Goal: Navigation & Orientation: Find specific page/section

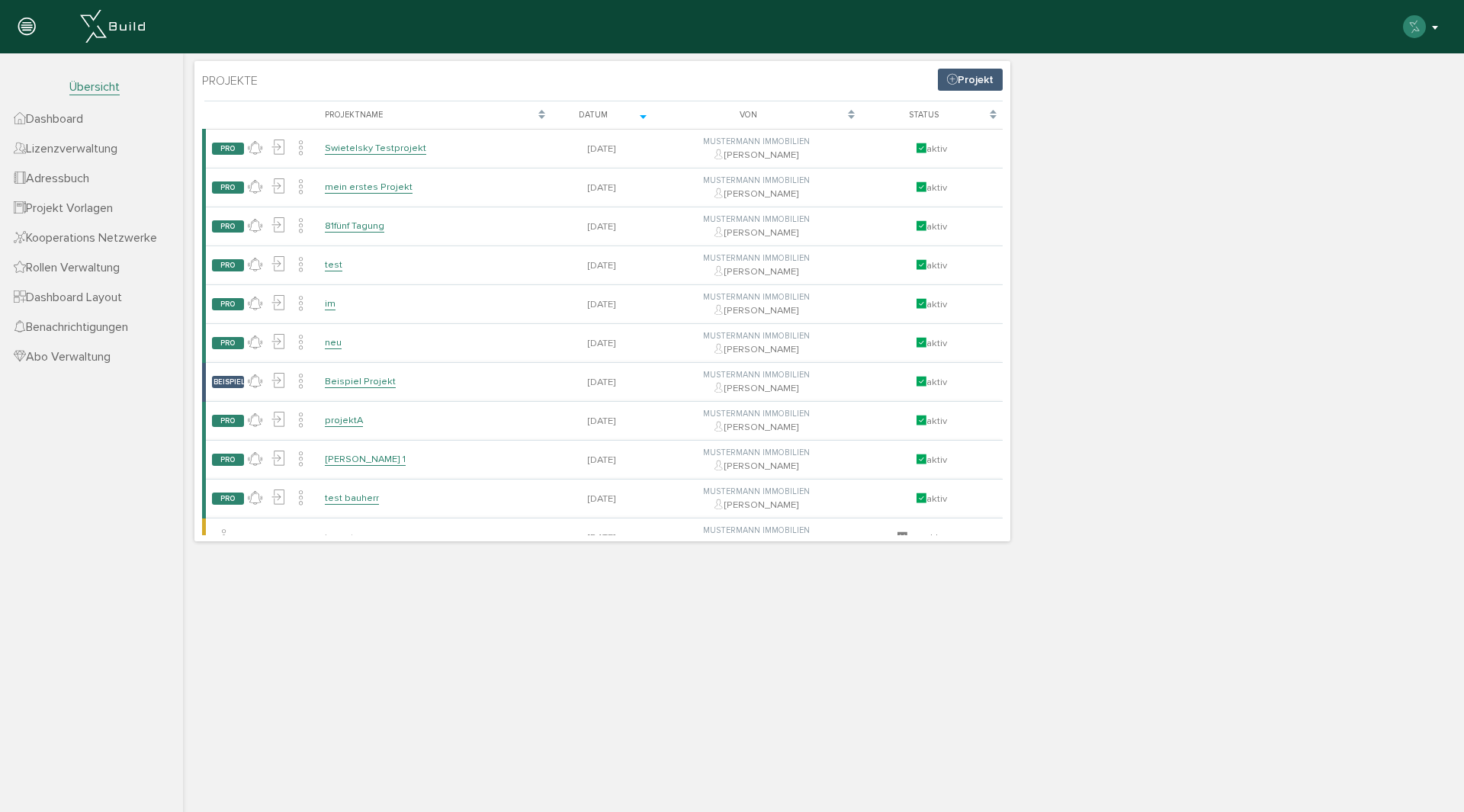
click at [1421, 30] on img "button" at bounding box center [1413, 26] width 24 height 24
click at [1155, 400] on div "Projekte Projekt [PERSON_NAME], bitte warten... Projektname Datum Von Status PR…" at bounding box center [823, 301] width 1266 height 487
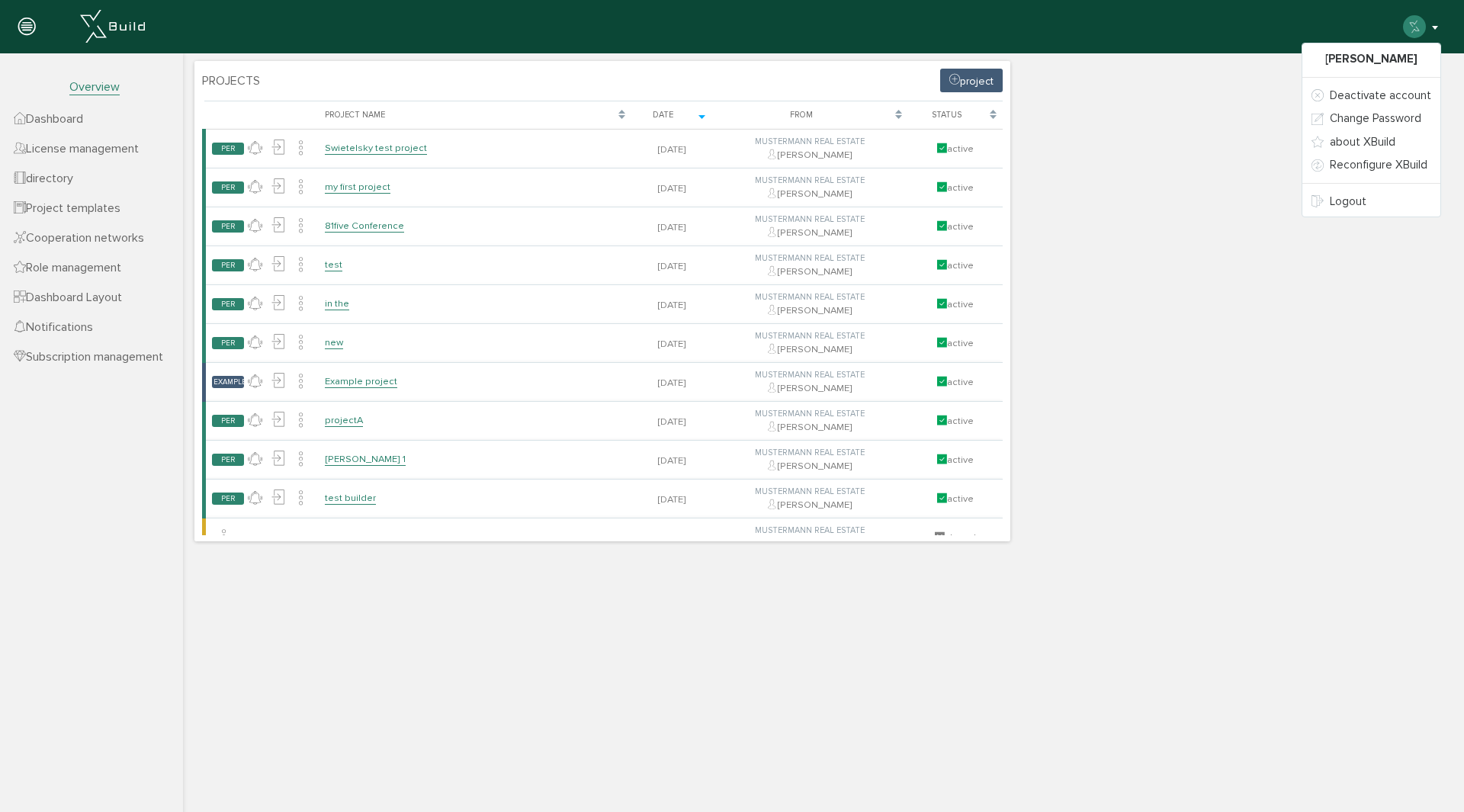
click at [63, 124] on font "Dashboard" at bounding box center [55, 119] width 57 height 15
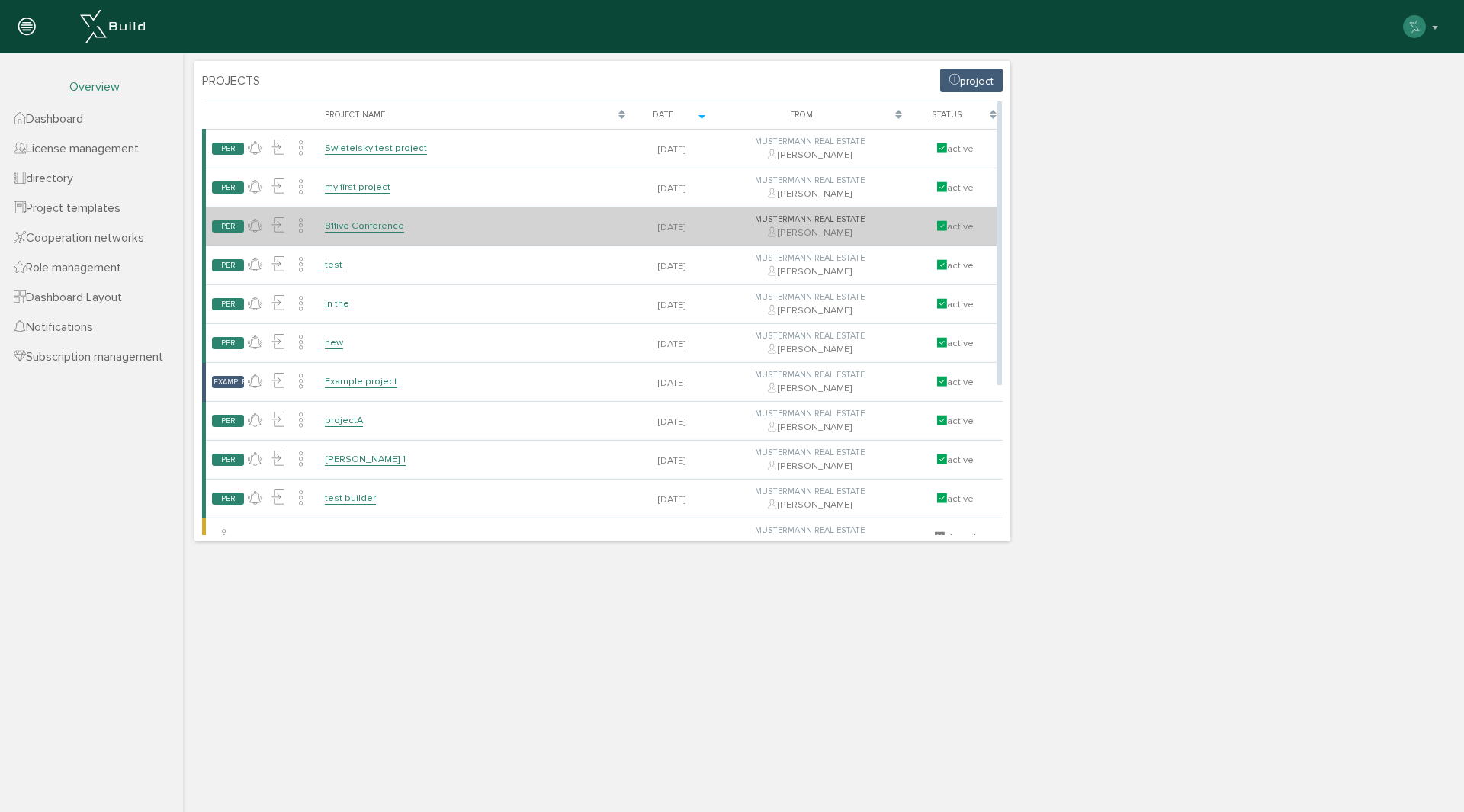
click at [354, 228] on font "81five Conference" at bounding box center [364, 225] width 80 height 12
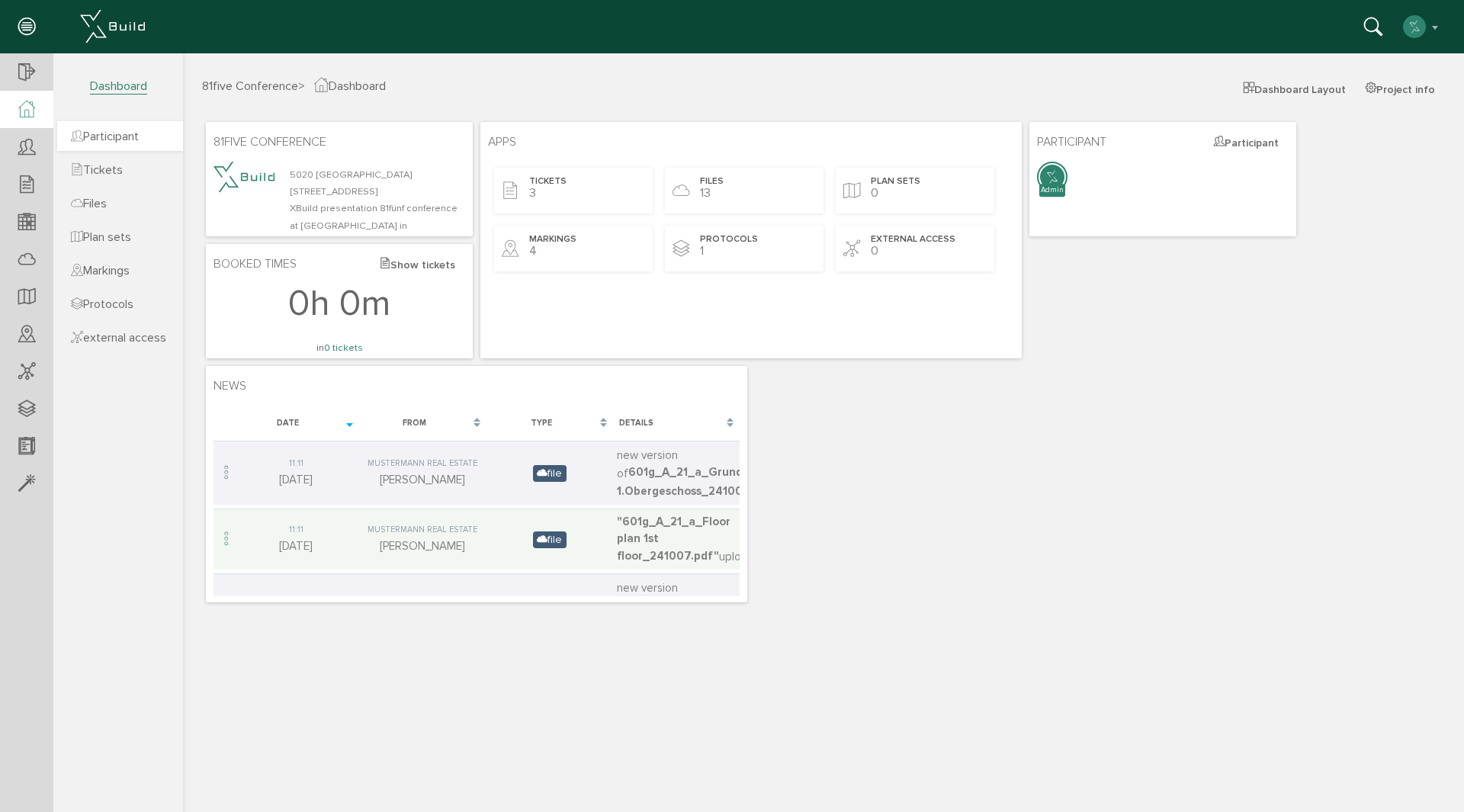
click at [118, 138] on font "Participant" at bounding box center [111, 136] width 56 height 15
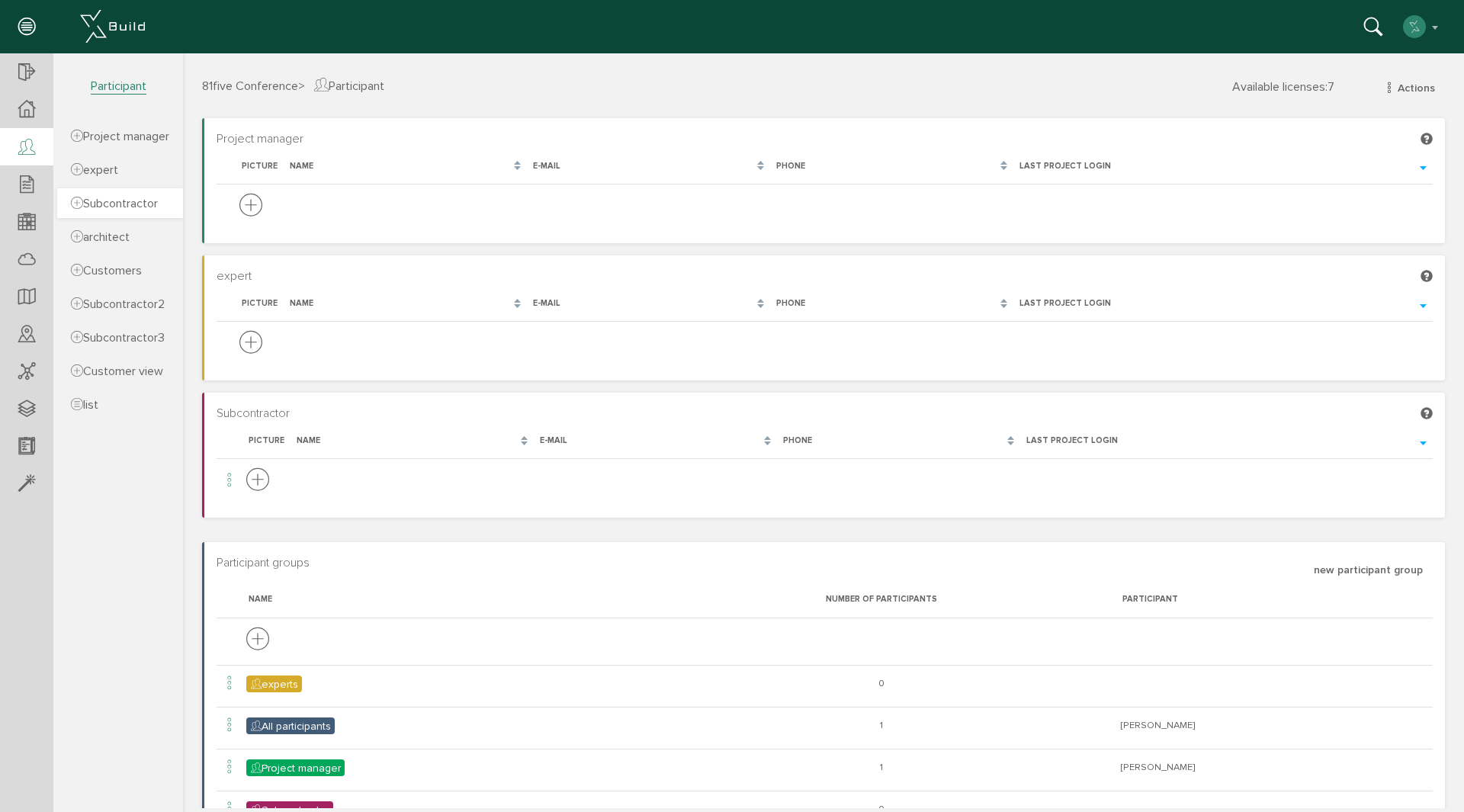
click at [129, 207] on link "Subcontractor" at bounding box center [120, 203] width 126 height 30
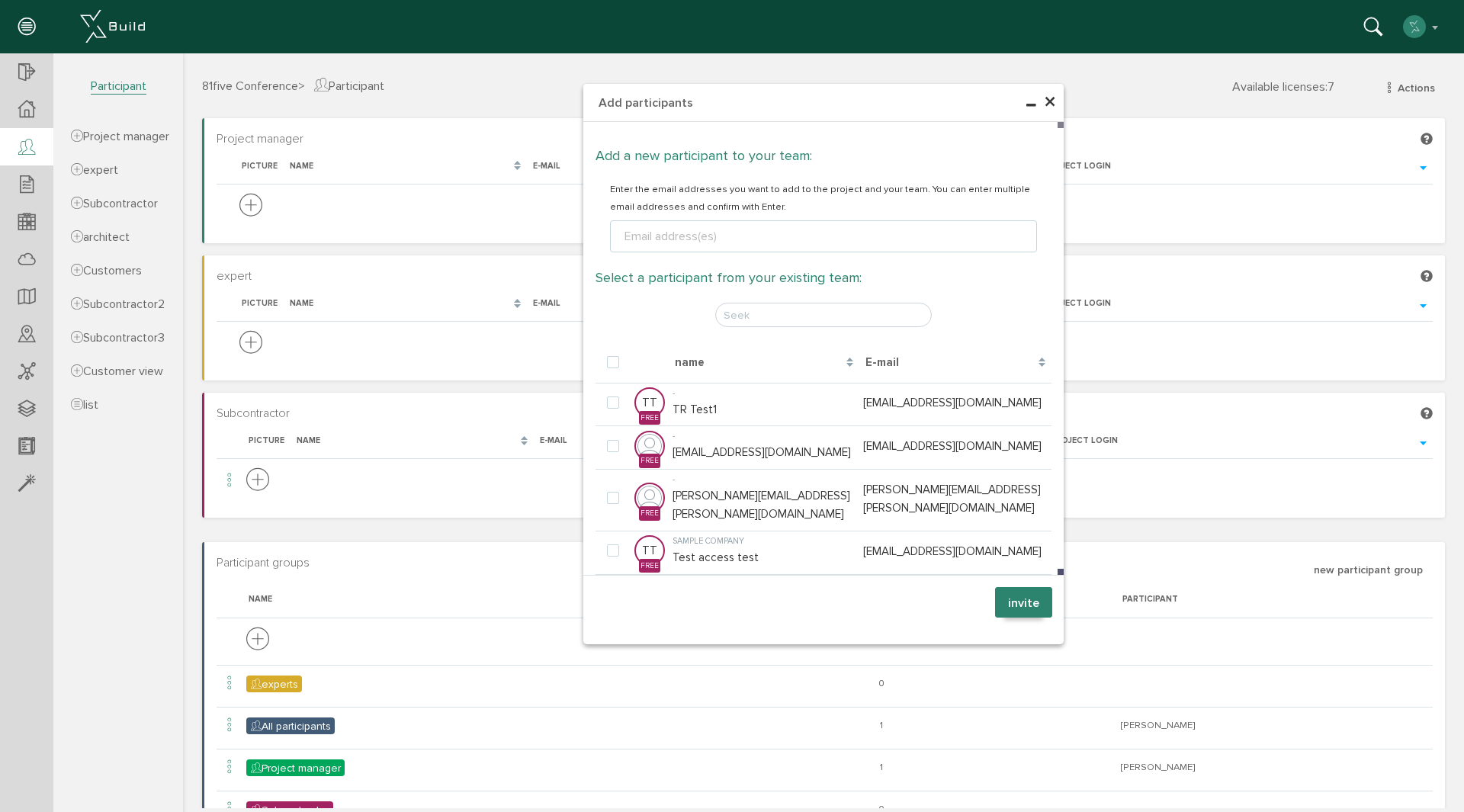
click at [1047, 108] on font "×" at bounding box center [1049, 102] width 12 height 30
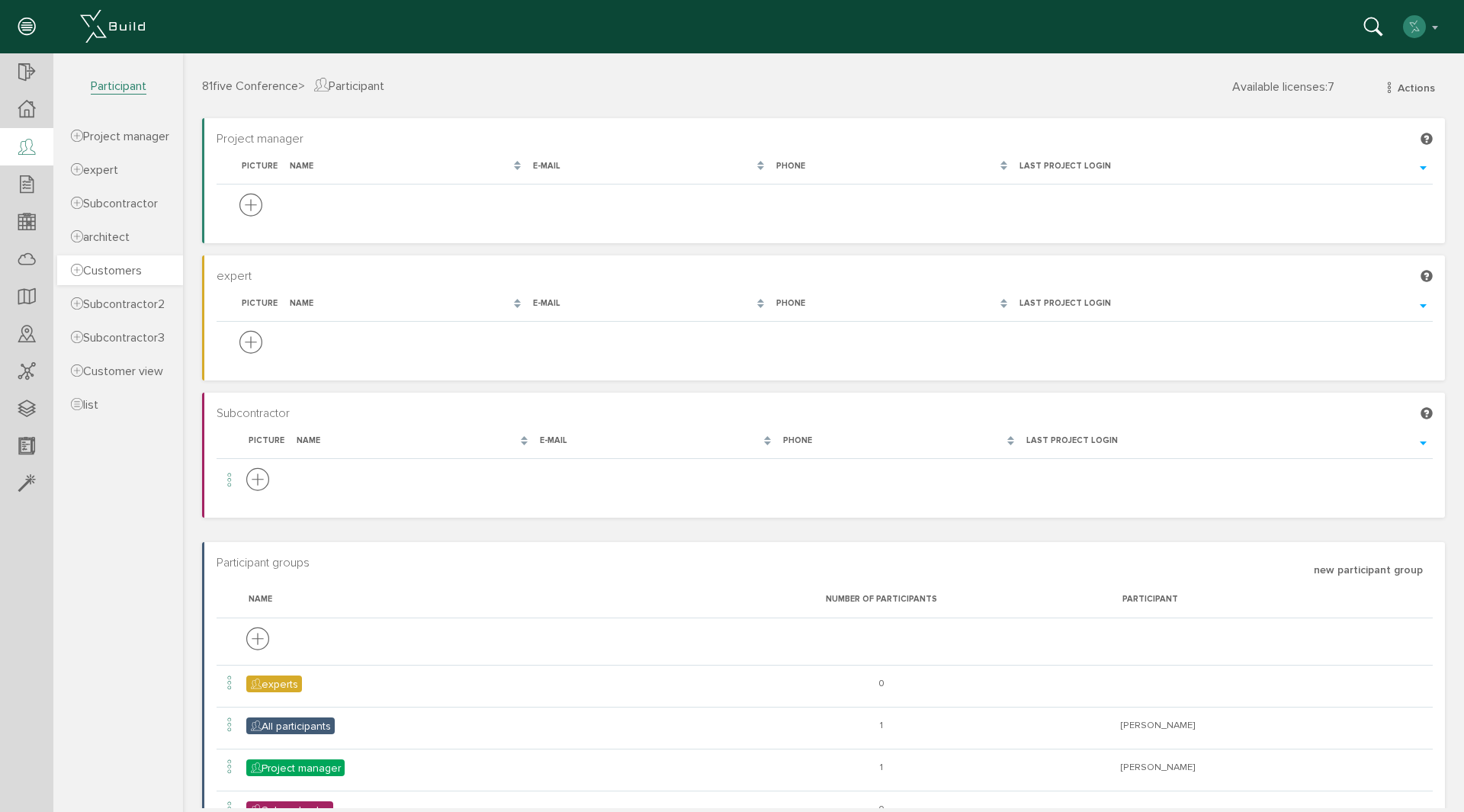
click at [110, 278] on font "Customers" at bounding box center [112, 271] width 58 height 15
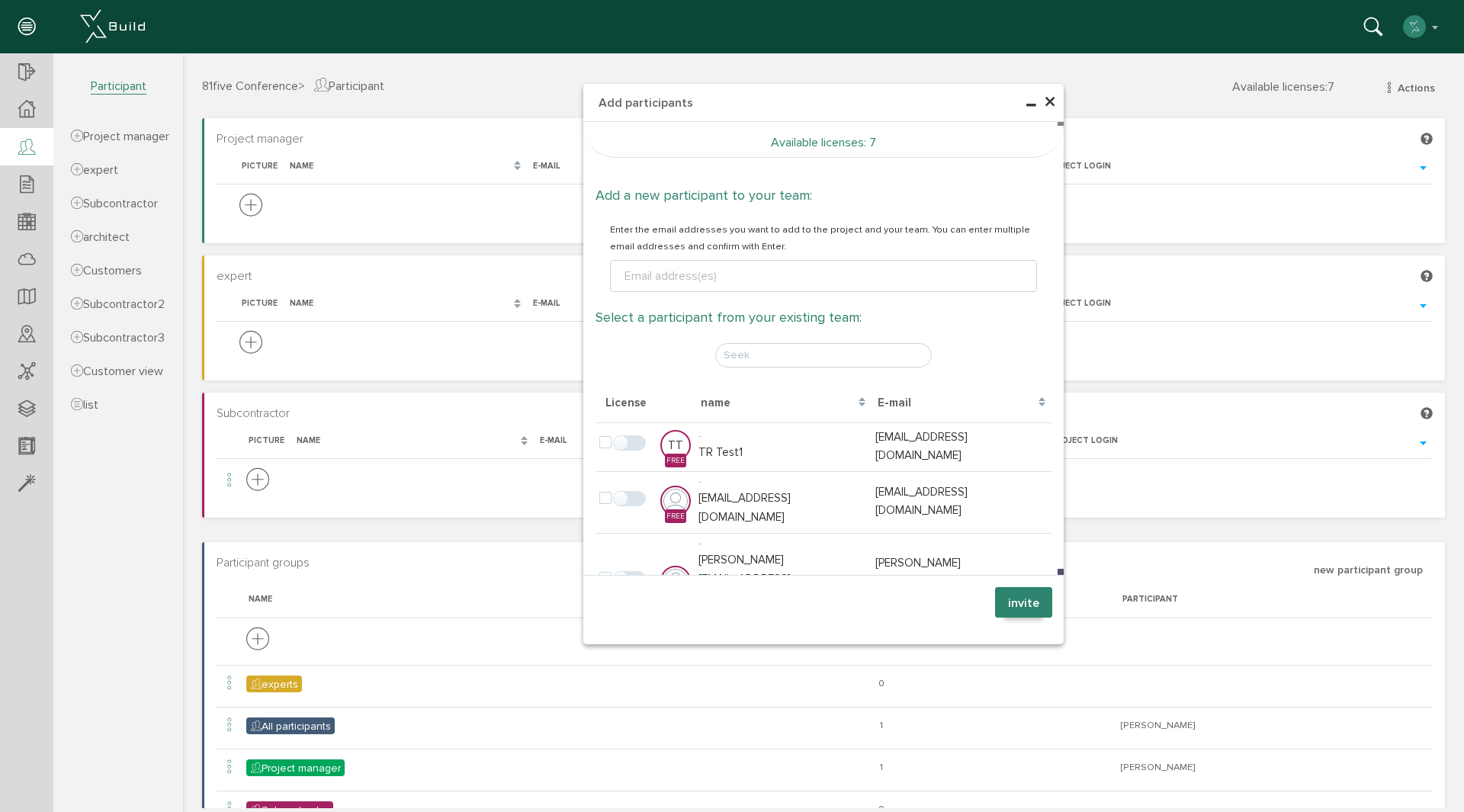
click at [1047, 102] on font "×" at bounding box center [1049, 102] width 12 height 30
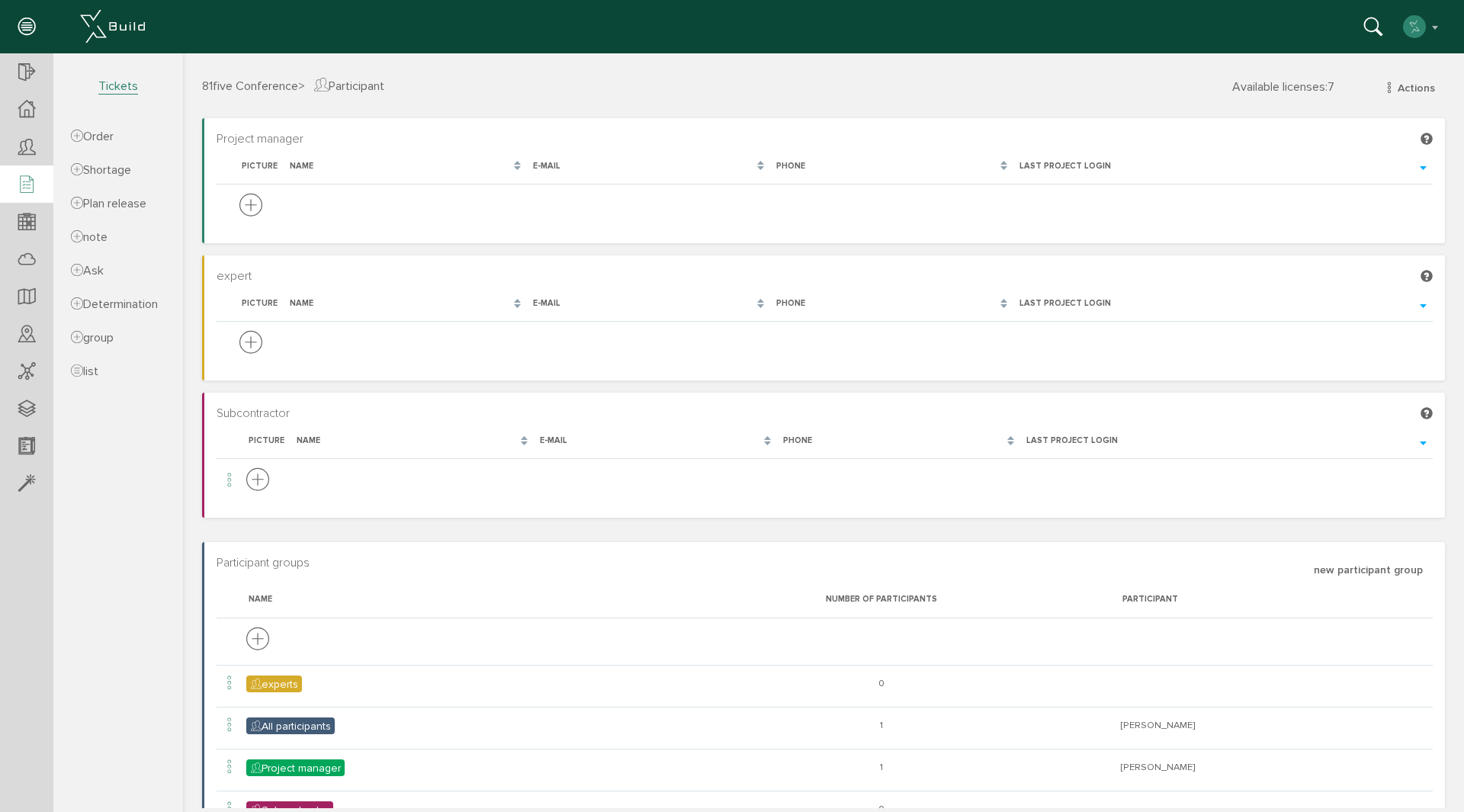
click at [29, 174] on icon at bounding box center [27, 185] width 17 height 21
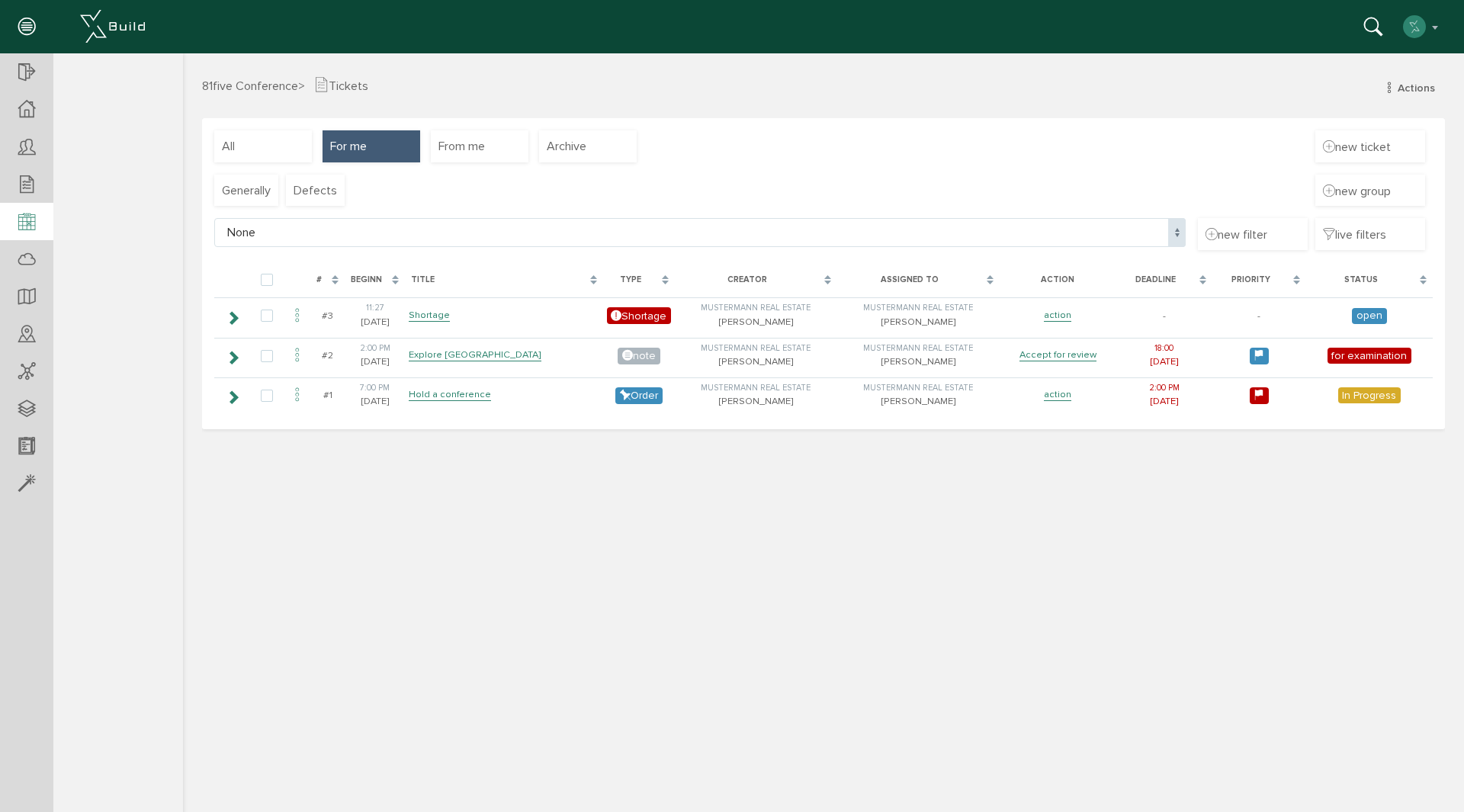
click at [28, 236] on div at bounding box center [27, 222] width 54 height 39
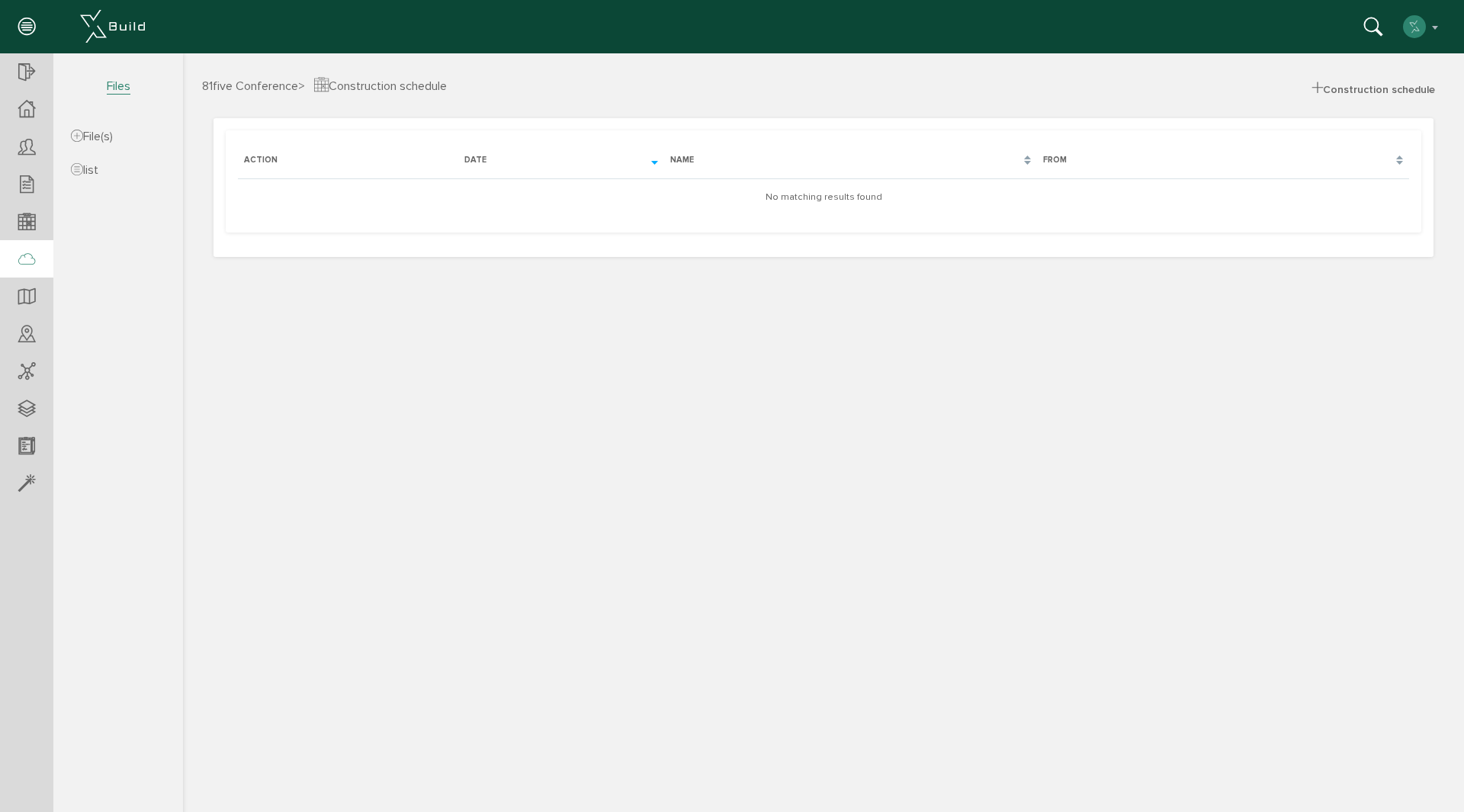
click at [28, 269] on icon at bounding box center [27, 259] width 17 height 21
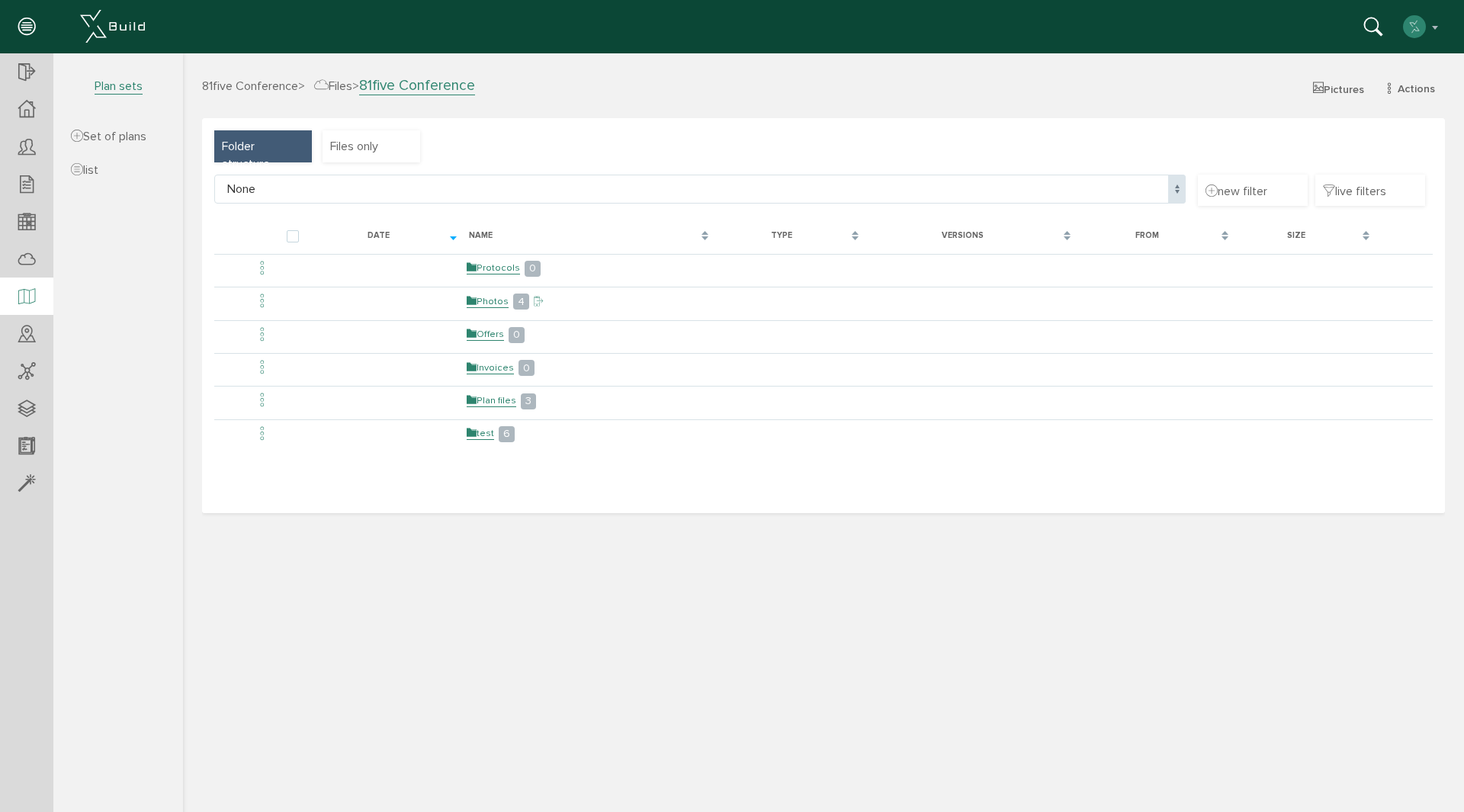
click at [29, 294] on icon at bounding box center [27, 297] width 17 height 21
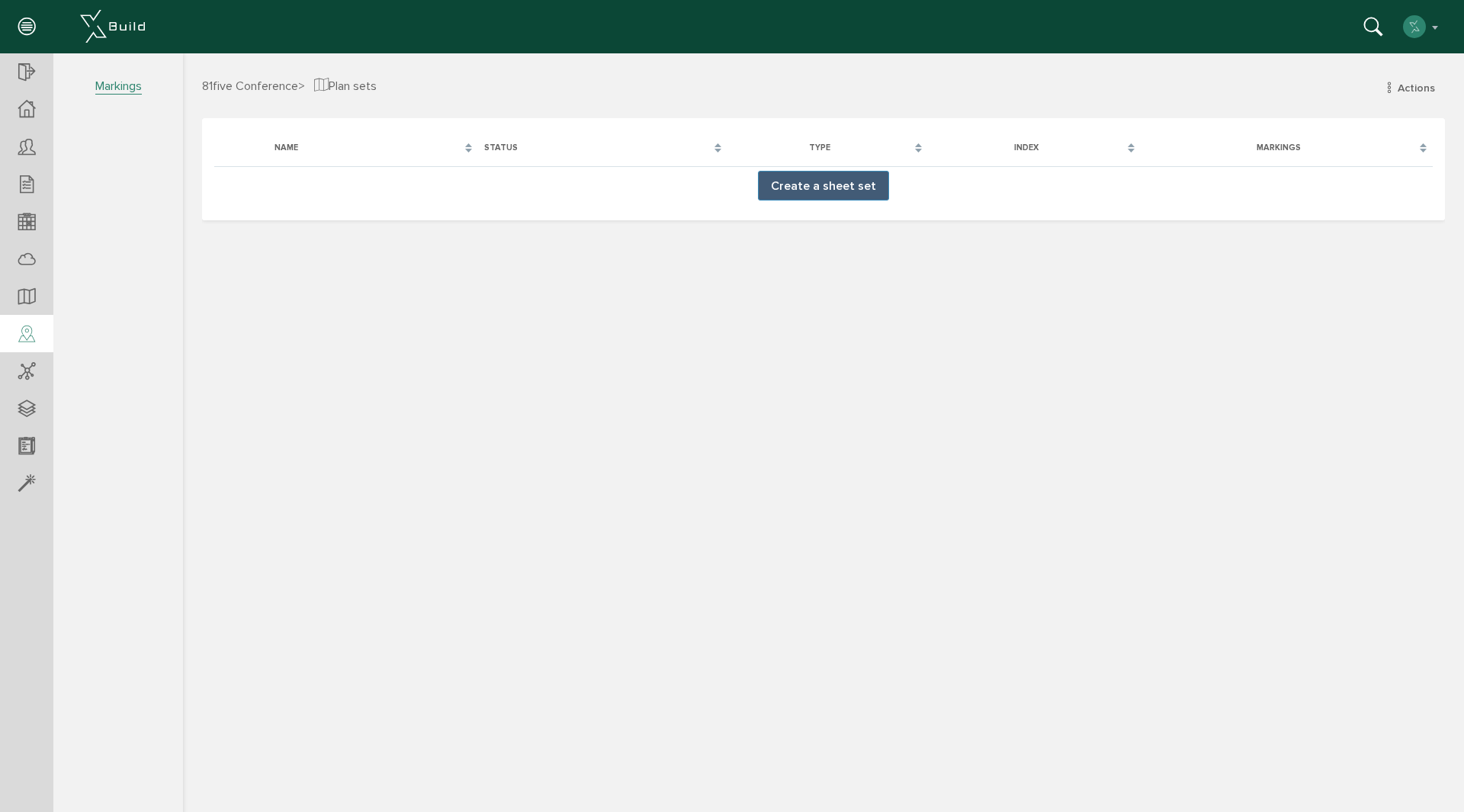
click at [34, 326] on icon at bounding box center [27, 334] width 17 height 21
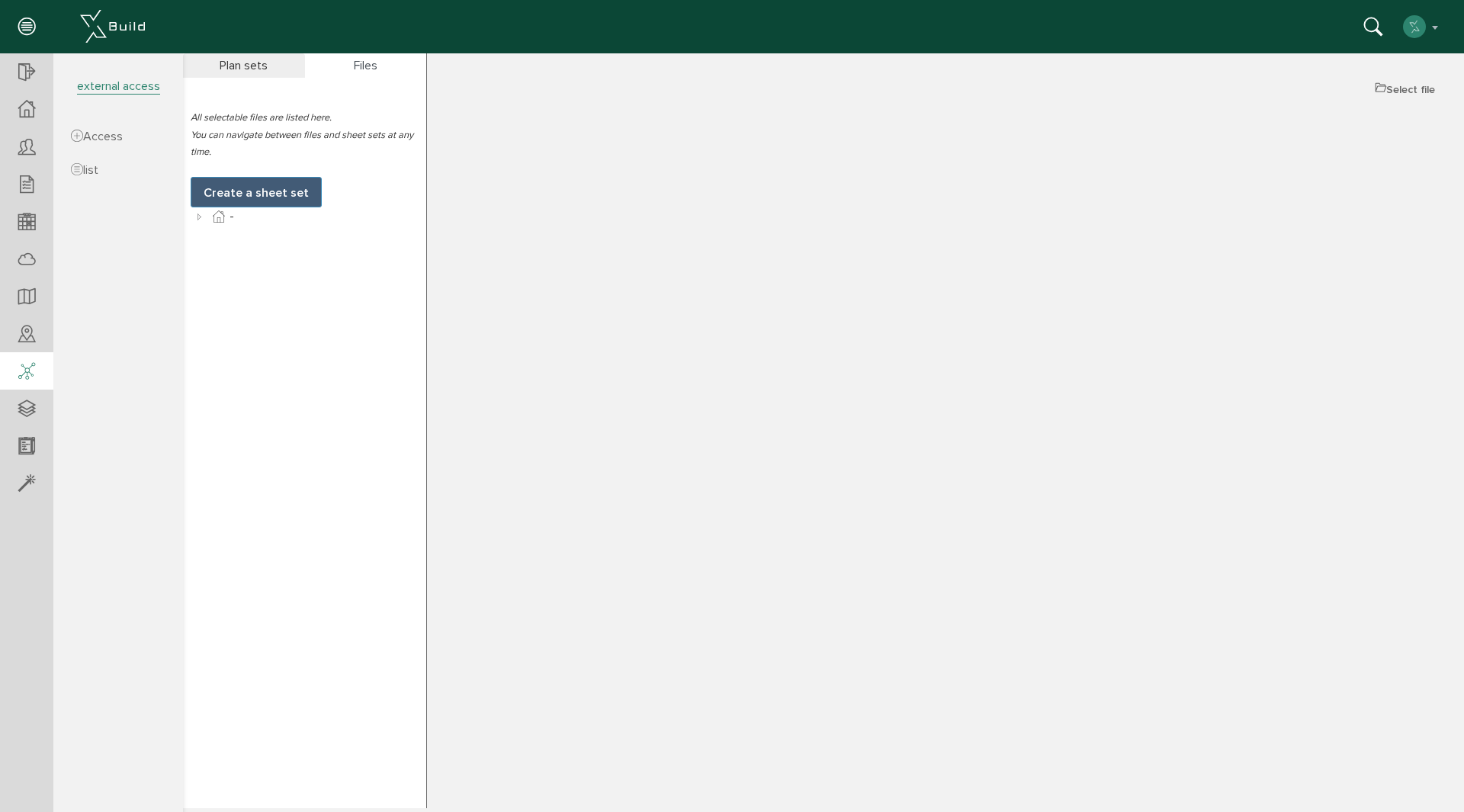
click at [34, 369] on icon at bounding box center [27, 372] width 17 height 21
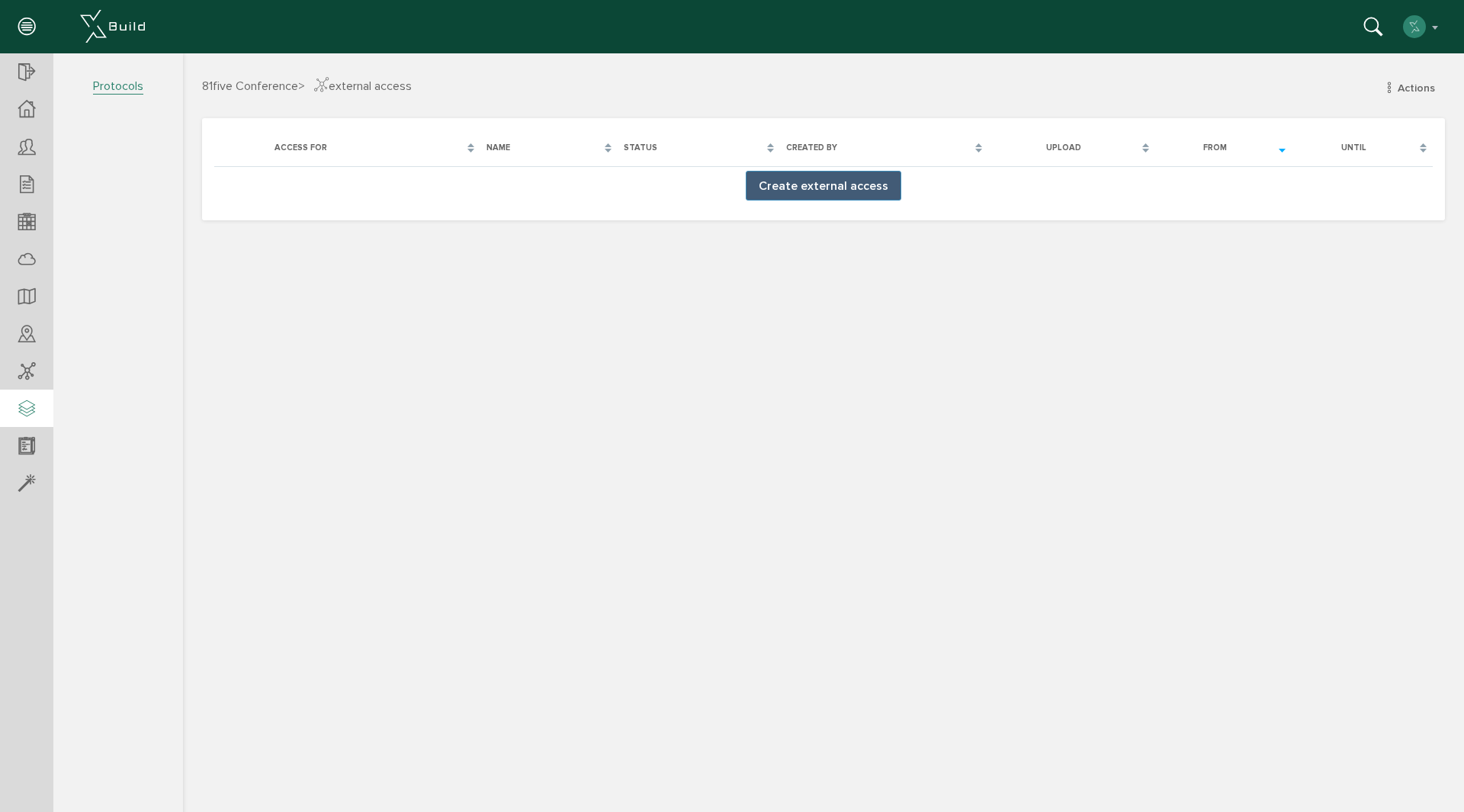
click at [35, 408] on div at bounding box center [27, 409] width 54 height 39
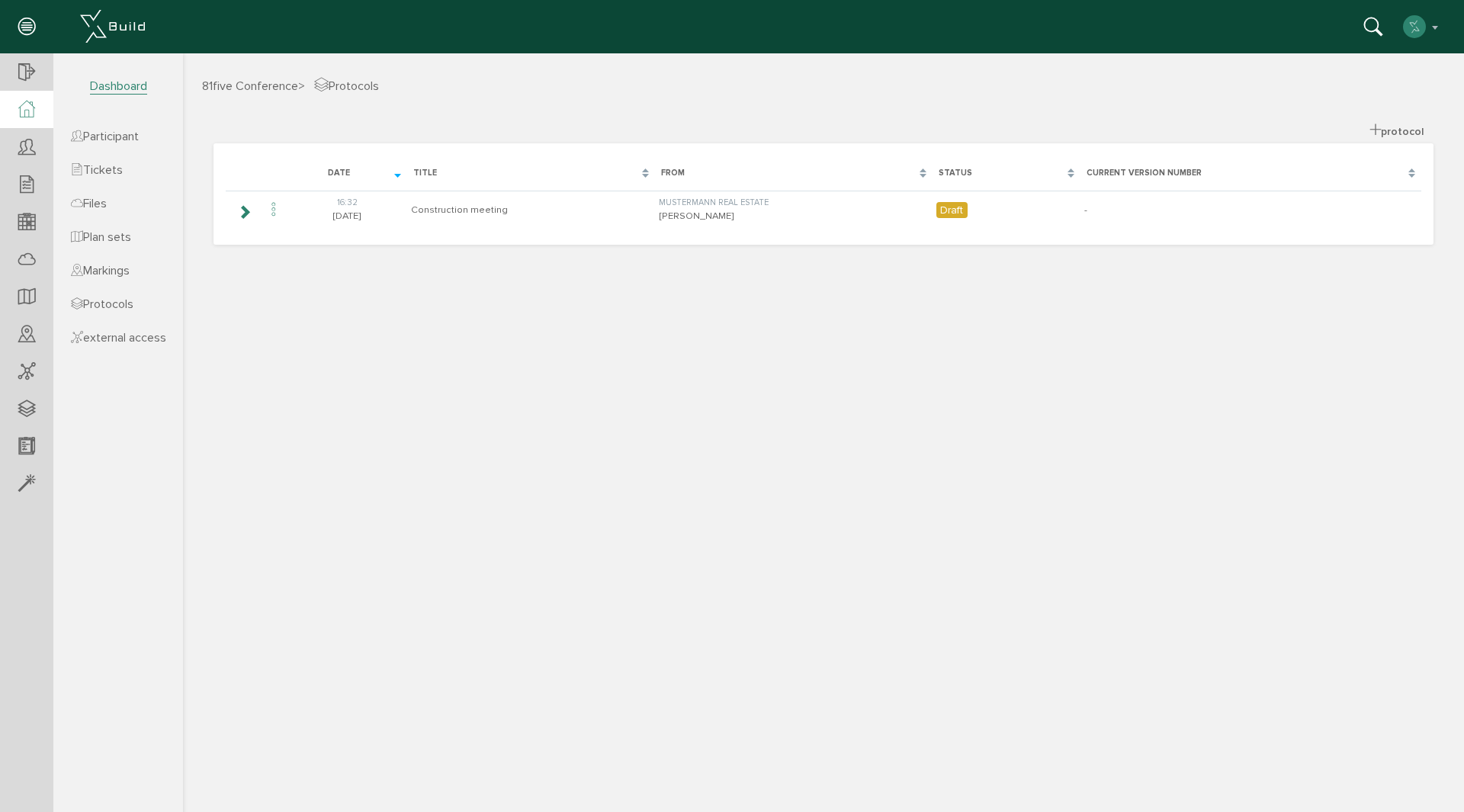
click at [24, 113] on icon at bounding box center [27, 109] width 17 height 17
